Goal: Task Accomplishment & Management: Use online tool/utility

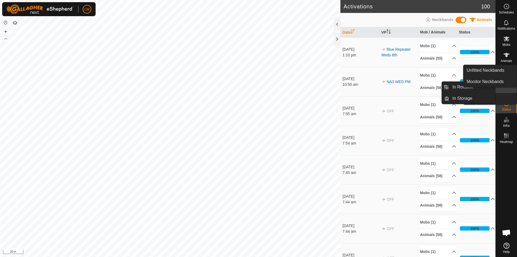
click at [509, 86] on icon at bounding box center [506, 87] width 6 height 6
click at [467, 87] on link "In Rotation" at bounding box center [472, 87] width 46 height 11
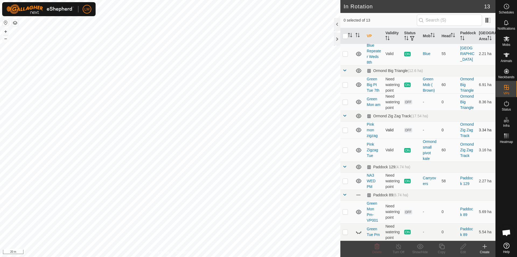
scroll to position [133, 0]
click at [346, 180] on p-checkbox at bounding box center [345, 181] width 5 height 4
checkbox input "true"
click at [398, 247] on icon at bounding box center [398, 246] width 7 height 6
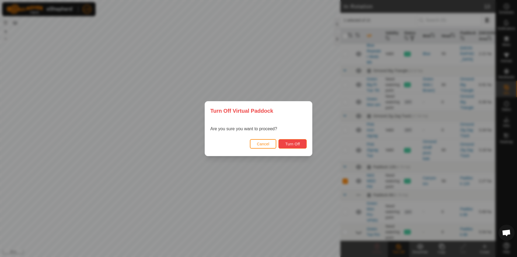
click at [297, 144] on span "Turn Off" at bounding box center [292, 144] width 15 height 4
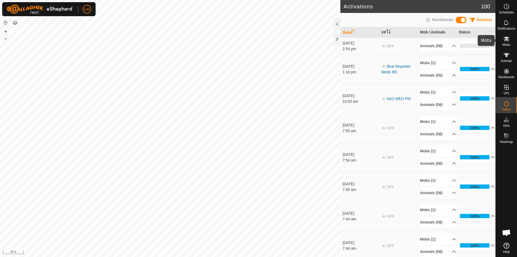
click at [506, 38] on icon at bounding box center [507, 38] width 6 height 5
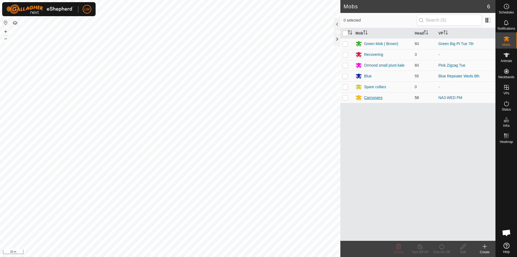
click at [372, 98] on div "Carryovers" at bounding box center [373, 98] width 18 height 6
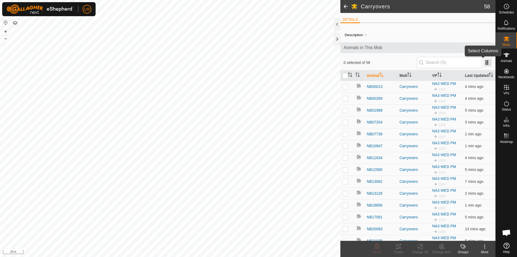
click at [485, 60] on span at bounding box center [488, 62] width 9 height 9
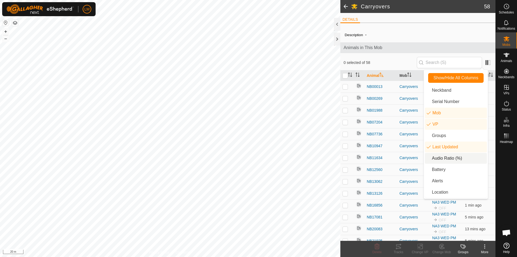
click at [455, 158] on li "Audio Ratio (%)" at bounding box center [456, 158] width 62 height 11
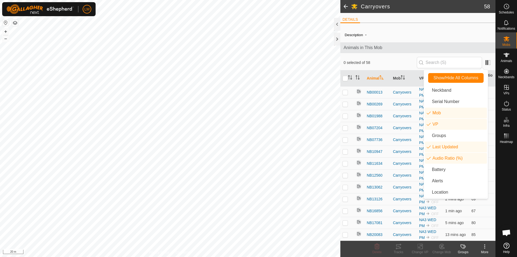
click at [397, 59] on div "0 selected of 58" at bounding box center [418, 62] width 149 height 11
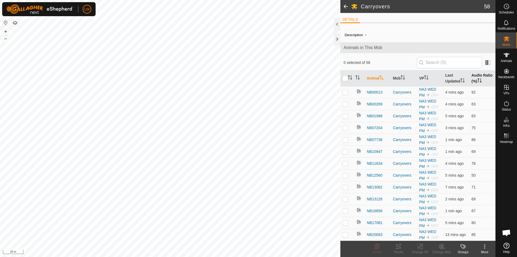
click at [478, 82] on icon "Activate to sort" at bounding box center [480, 80] width 4 height 4
click at [469, 82] on th "Audio Ratio (%)" at bounding box center [482, 78] width 26 height 16
click at [348, 6] on span at bounding box center [345, 6] width 11 height 13
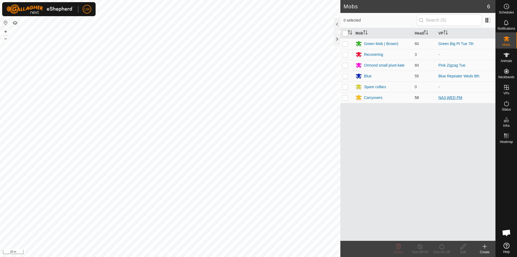
click at [447, 97] on link "NA3 WED PM" at bounding box center [450, 97] width 24 height 4
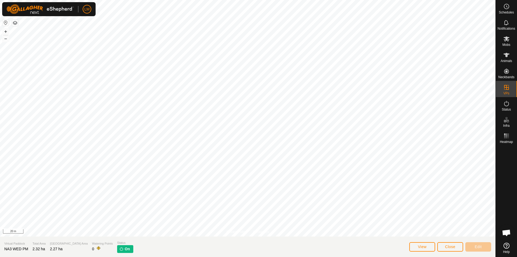
click at [119, 247] on img at bounding box center [121, 248] width 4 height 4
click at [119, 250] on img at bounding box center [121, 248] width 4 height 4
click at [125, 249] on span "On" at bounding box center [127, 249] width 5 height 6
click at [456, 245] on button "Close" at bounding box center [450, 246] width 26 height 9
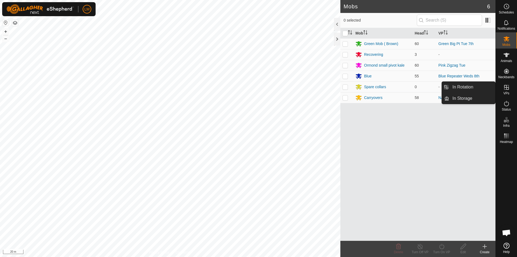
click at [506, 89] on icon at bounding box center [506, 87] width 5 height 5
click at [462, 87] on link "In Rotation" at bounding box center [472, 87] width 46 height 11
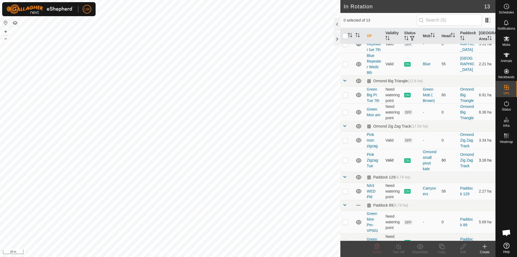
scroll to position [133, 0]
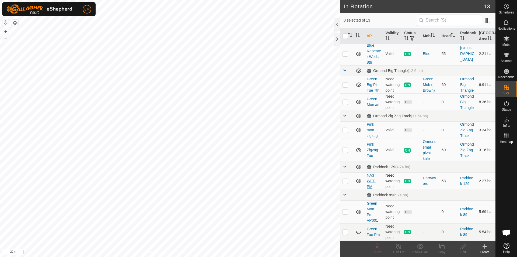
click at [370, 183] on link "NA3 WED PM" at bounding box center [371, 181] width 9 height 16
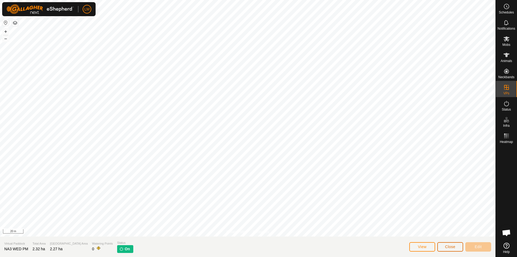
click at [448, 246] on span "Close" at bounding box center [450, 246] width 10 height 4
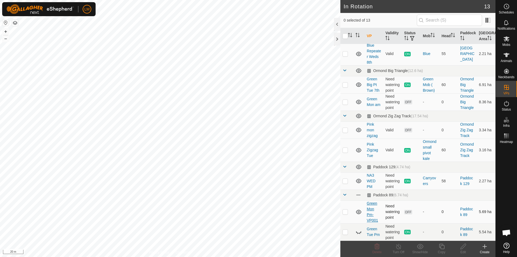
scroll to position [133, 0]
click at [344, 180] on p-checkbox at bounding box center [345, 181] width 5 height 4
checkbox input "true"
click at [400, 247] on icon at bounding box center [398, 246] width 7 height 6
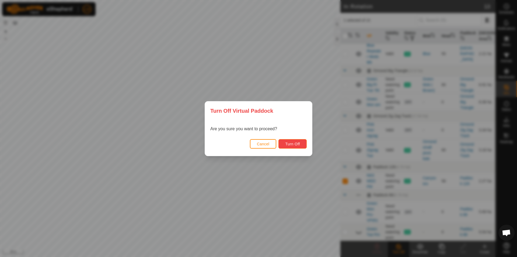
click at [294, 142] on span "Turn Off" at bounding box center [292, 144] width 15 height 4
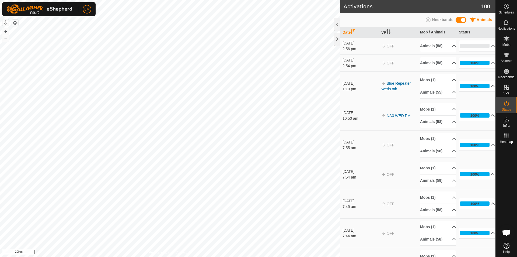
click at [139, 256] on html "LM Schedules Notifications Mobs Animals Neckbands VPs Status Infra Heatmap Help…" at bounding box center [258, 128] width 517 height 257
